Goal: Information Seeking & Learning: Understand process/instructions

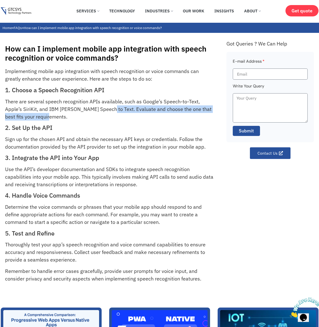
drag, startPoint x: 110, startPoint y: 109, endPoint x: 130, endPoint y: 117, distance: 21.8
click at [130, 117] on p "There are several speech recognition APIs available, such as Google’s Speech-to…" at bounding box center [110, 109] width 210 height 23
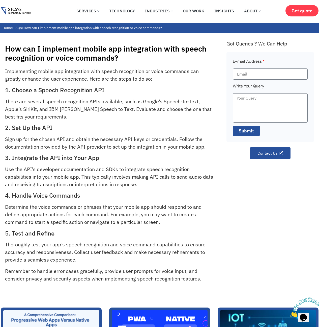
scroll to position [22, 0]
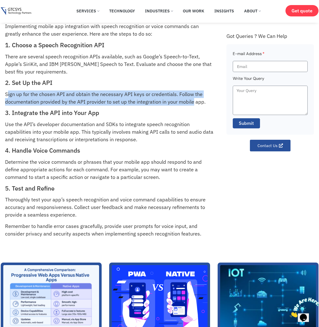
drag, startPoint x: 8, startPoint y: 93, endPoint x: 195, endPoint y: 102, distance: 187.3
click at [195, 102] on p "Sign up for the chosen API and obtain the necessary API keys or credentials. Fo…" at bounding box center [110, 97] width 210 height 15
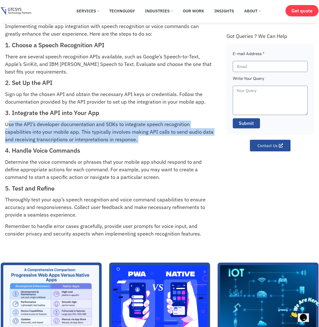
drag, startPoint x: 9, startPoint y: 125, endPoint x: 108, endPoint y: 145, distance: 101.3
click at [108, 145] on div "Implementing mobile app integration with speech recognition or voice commands c…" at bounding box center [113, 134] width 217 height 225
click at [123, 139] on p "Use the API’s developer documentation and SDKs to integrate speech recognition …" at bounding box center [110, 131] width 210 height 23
drag, startPoint x: 148, startPoint y: 136, endPoint x: 14, endPoint y: 127, distance: 134.6
click at [14, 127] on p "Use the API’s developer documentation and SDKs to integrate speech recognition …" at bounding box center [110, 131] width 210 height 23
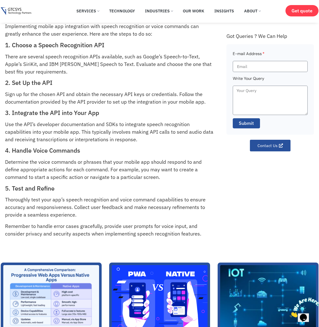
click at [13, 127] on p "Use the API’s developer documentation and SDKs to integrate speech recognition …" at bounding box center [110, 131] width 210 height 23
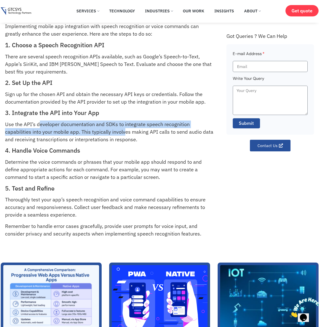
drag, startPoint x: 60, startPoint y: 129, endPoint x: 128, endPoint y: 133, distance: 68.8
click at [126, 133] on p "Use the API’s developer documentation and SDKs to integrate speech recognition …" at bounding box center [110, 131] width 210 height 23
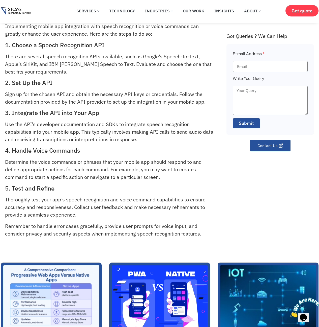
click at [129, 133] on p "Use the API’s developer documentation and SDKs to integrate speech recognition …" at bounding box center [110, 131] width 210 height 23
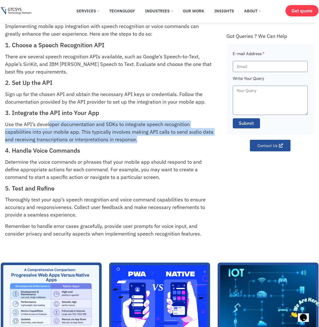
drag, startPoint x: 144, startPoint y: 138, endPoint x: 47, endPoint y: 126, distance: 98.4
click at [48, 126] on p "Use the API’s developer documentation and SDKs to integrate speech recognition …" at bounding box center [110, 131] width 210 height 23
click at [46, 126] on p "Use the API’s developer documentation and SDKs to integrate speech recognition …" at bounding box center [110, 131] width 210 height 23
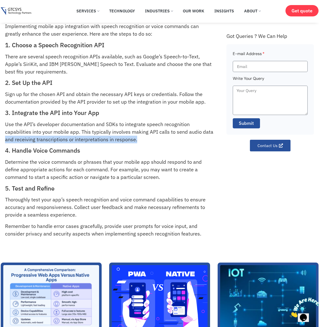
drag, startPoint x: 3, startPoint y: 140, endPoint x: 142, endPoint y: 141, distance: 139.3
click at [142, 141] on div "How can I implement mobile app integration with speech recognition or voice com…" at bounding box center [159, 117] width 319 height 259
click at [142, 141] on p "Use the API’s developer documentation and SDKs to integrate speech recognition …" at bounding box center [110, 131] width 210 height 23
drag, startPoint x: 8, startPoint y: 141, endPoint x: 131, endPoint y: 141, distance: 123.2
click at [131, 141] on p "Use the API’s developer documentation and SDKs to integrate speech recognition …" at bounding box center [110, 131] width 210 height 23
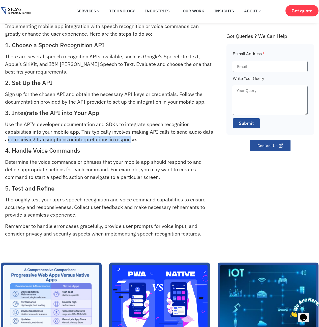
click at [131, 141] on p "Use the API’s developer documentation and SDKs to integrate speech recognition …" at bounding box center [110, 131] width 210 height 23
drag, startPoint x: 77, startPoint y: 138, endPoint x: 145, endPoint y: 140, distance: 68.2
click at [145, 140] on p "Use the API’s developer documentation and SDKs to integrate speech recognition …" at bounding box center [110, 131] width 210 height 23
click at [147, 140] on p "Use the API’s developer documentation and SDKs to integrate speech recognition …" at bounding box center [110, 131] width 210 height 23
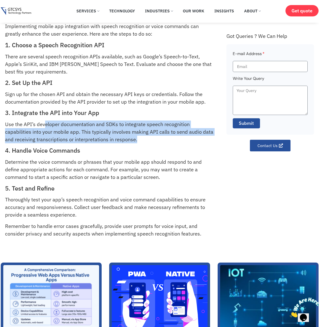
drag, startPoint x: 143, startPoint y: 140, endPoint x: 43, endPoint y: 120, distance: 102.1
click at [45, 121] on p "Use the API’s developer documentation and SDKs to integrate speech recognition …" at bounding box center [110, 131] width 210 height 23
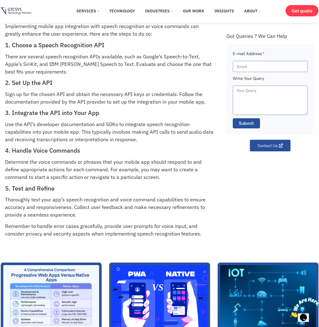
click at [42, 120] on p "Use the API’s developer documentation and SDKs to integrate speech recognition …" at bounding box center [110, 131] width 210 height 23
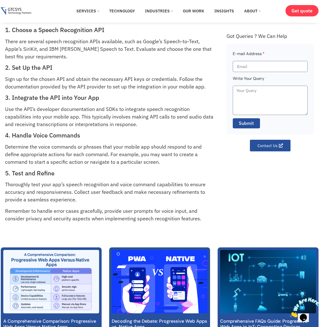
scroll to position [0, 0]
